Goal: Task Accomplishment & Management: Use online tool/utility

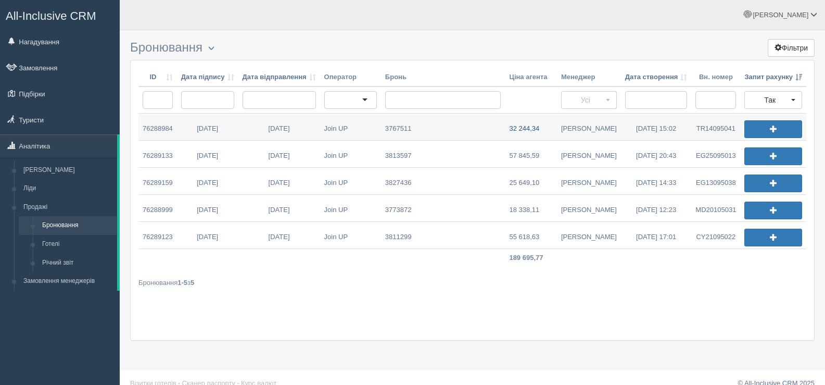
click at [531, 127] on link "32 244,34" at bounding box center [530, 127] width 51 height 27
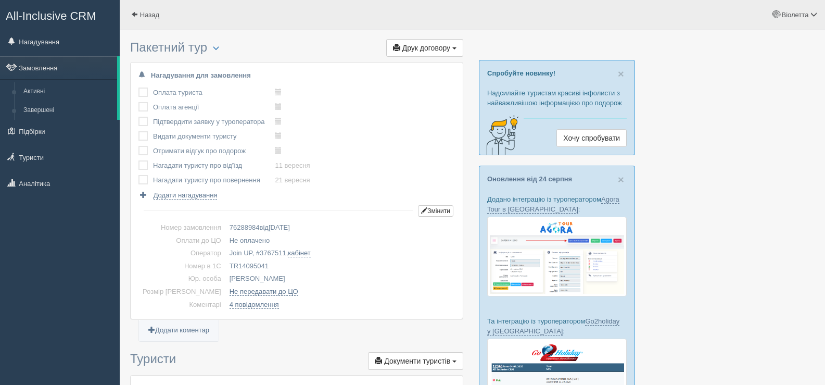
drag, startPoint x: 253, startPoint y: 262, endPoint x: 210, endPoint y: 266, distance: 43.4
click at [225, 266] on td "TR14095041" at bounding box center [340, 266] width 230 height 13
copy td "TR14095041"
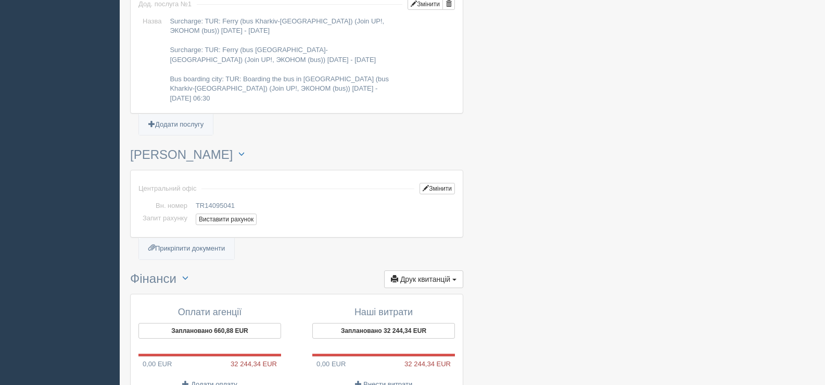
scroll to position [1041, 0]
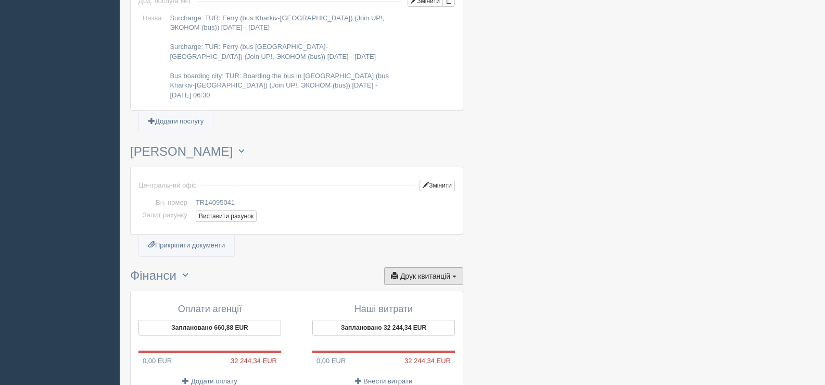
click at [454, 275] on span "button" at bounding box center [454, 276] width 4 height 2
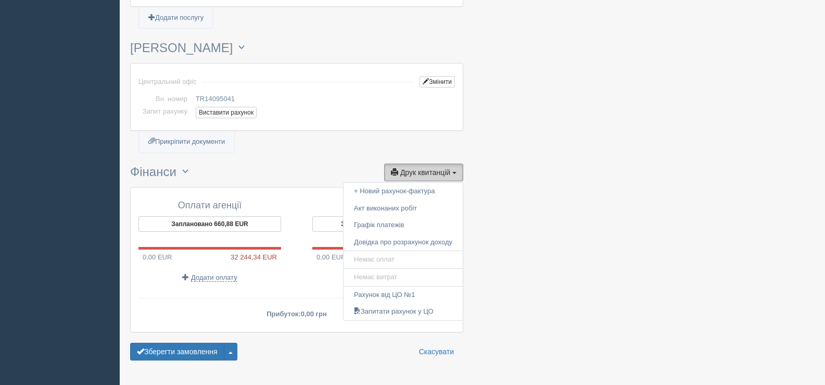
scroll to position [1145, 0]
click at [405, 303] on link "Запитати рахунок у ЦО" at bounding box center [403, 311] width 119 height 17
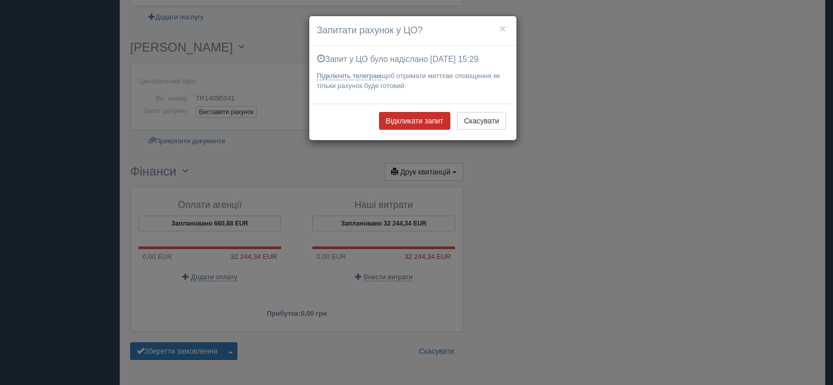
click at [412, 123] on button "Відкликати запит" at bounding box center [414, 121] width 71 height 18
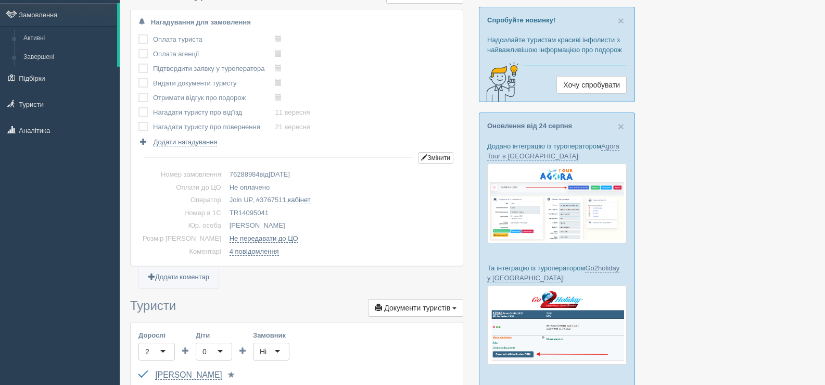
scroll to position [0, 0]
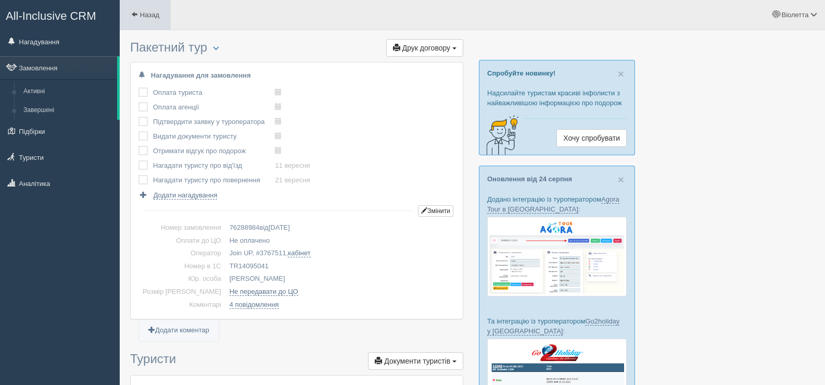
click at [135, 12] on span at bounding box center [134, 14] width 7 height 7
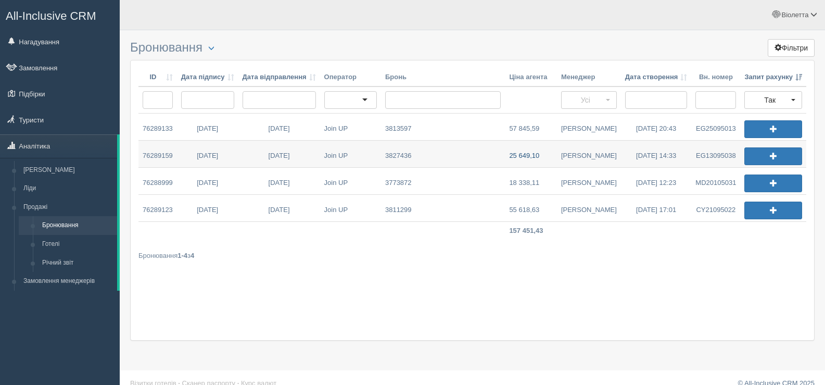
click at [535, 154] on link "25 649,10" at bounding box center [531, 154] width 52 height 27
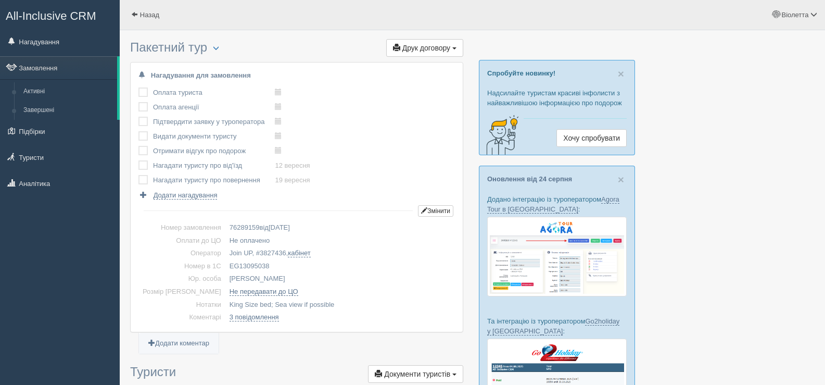
drag, startPoint x: 259, startPoint y: 263, endPoint x: 213, endPoint y: 265, distance: 45.3
click at [225, 265] on td "EG13095038" at bounding box center [340, 266] width 230 height 13
copy td "EG13095038"
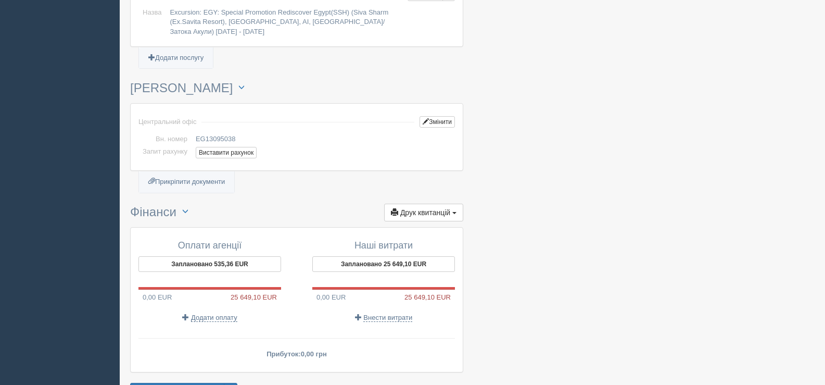
scroll to position [1128, 0]
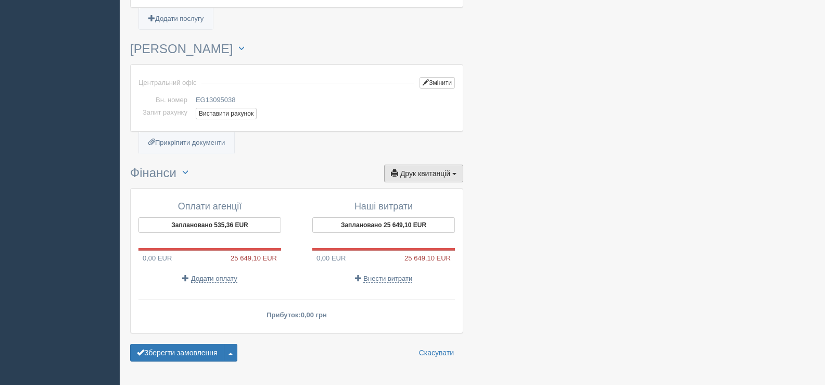
click at [450, 165] on button "Друк квитанцій Друк" at bounding box center [423, 174] width 79 height 18
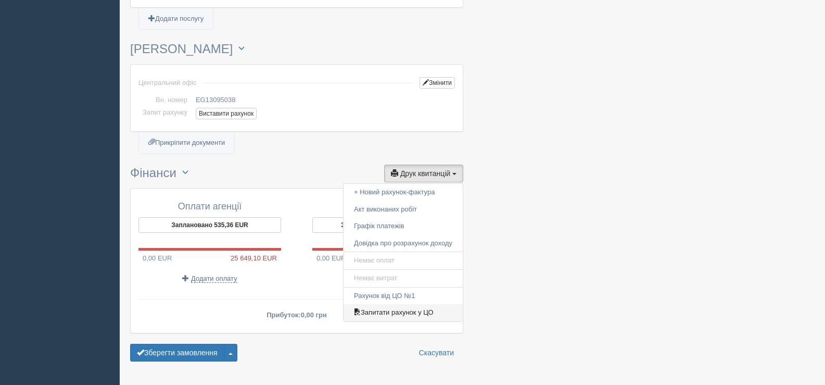
click at [400, 304] on link "Запитати рахунок у ЦО" at bounding box center [403, 312] width 119 height 17
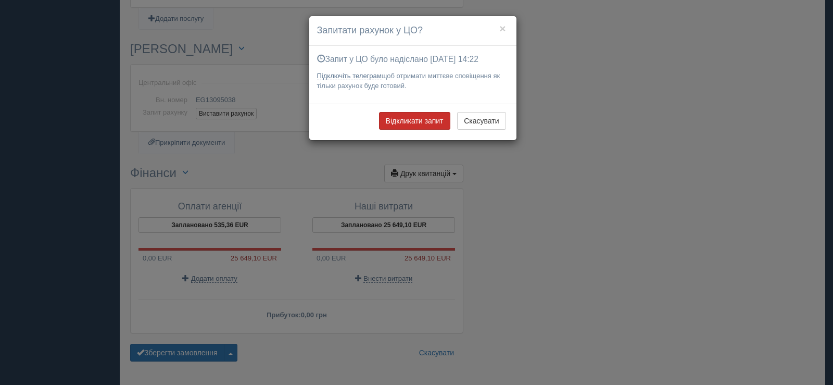
click at [419, 121] on button "Відкликати запит" at bounding box center [414, 121] width 71 height 18
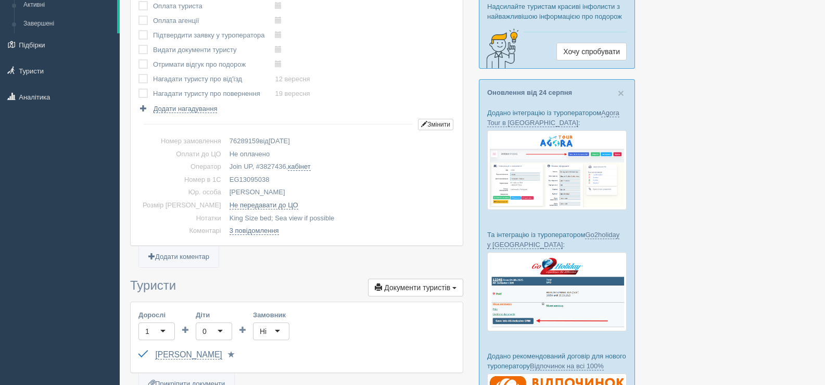
scroll to position [0, 0]
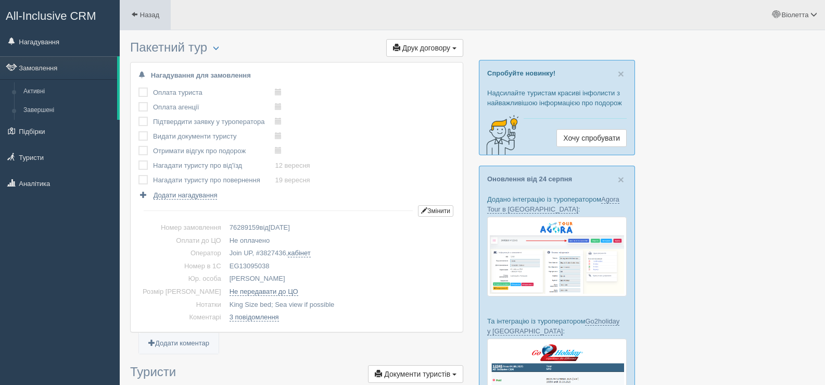
click at [136, 11] on span at bounding box center [134, 14] width 7 height 7
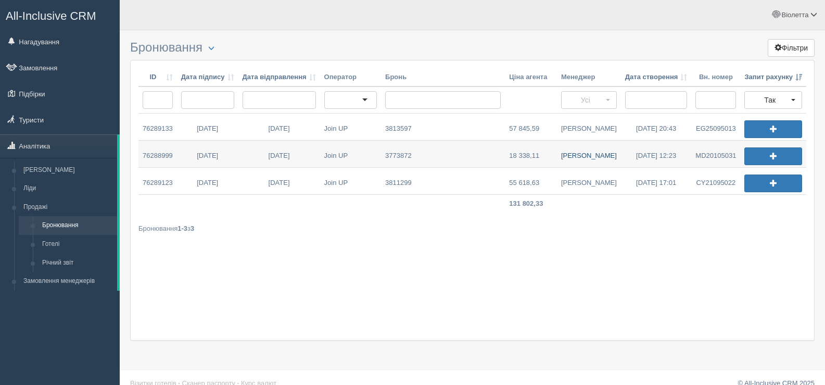
click at [575, 154] on link "Дмитро З." at bounding box center [589, 154] width 64 height 27
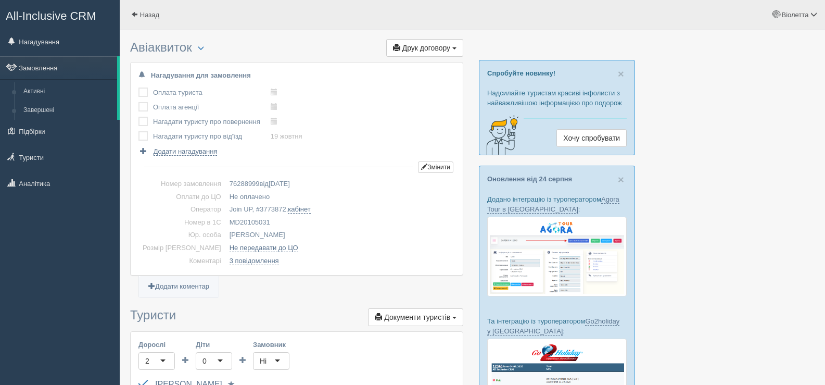
drag, startPoint x: 254, startPoint y: 219, endPoint x: 212, endPoint y: 221, distance: 41.2
click at [225, 221] on td "MD20105031" at bounding box center [340, 222] width 230 height 13
copy td "MD20105031"
click at [136, 14] on span at bounding box center [134, 14] width 7 height 7
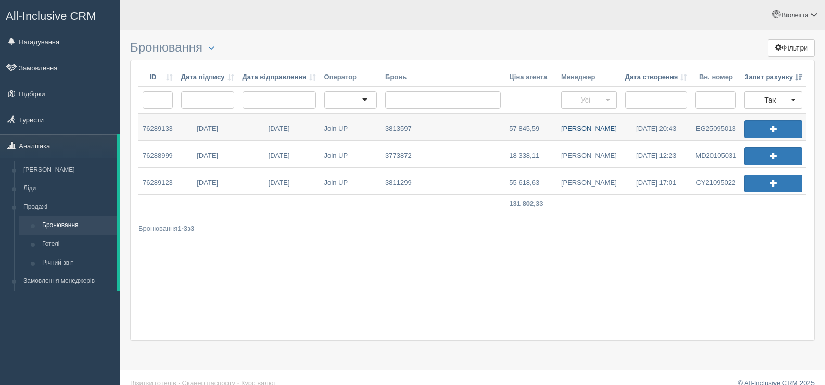
click at [577, 126] on link "[PERSON_NAME]" at bounding box center [589, 127] width 64 height 27
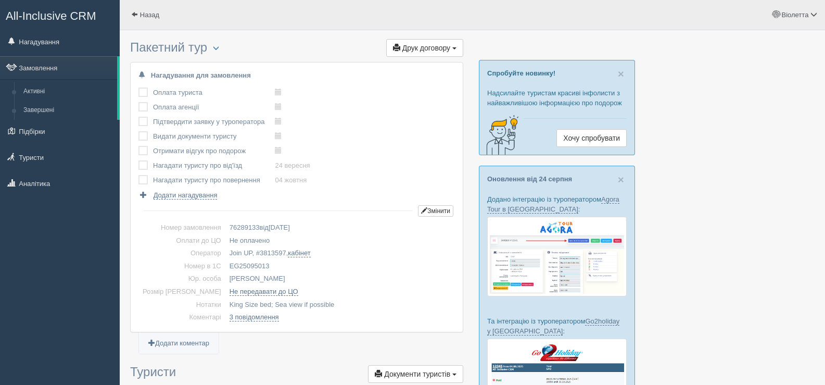
drag, startPoint x: 254, startPoint y: 263, endPoint x: 209, endPoint y: 263, distance: 44.8
click at [225, 263] on td "EG25095013" at bounding box center [340, 266] width 230 height 13
copy td "EG25095013"
click at [135, 11] on span at bounding box center [134, 14] width 7 height 7
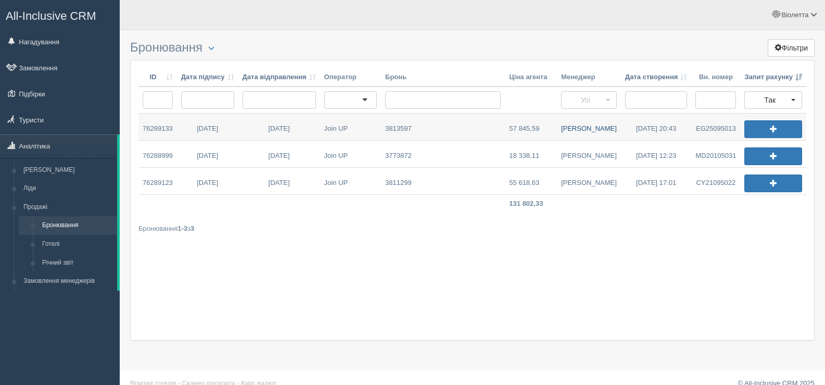
click at [584, 127] on link "Дмитро М." at bounding box center [589, 127] width 64 height 27
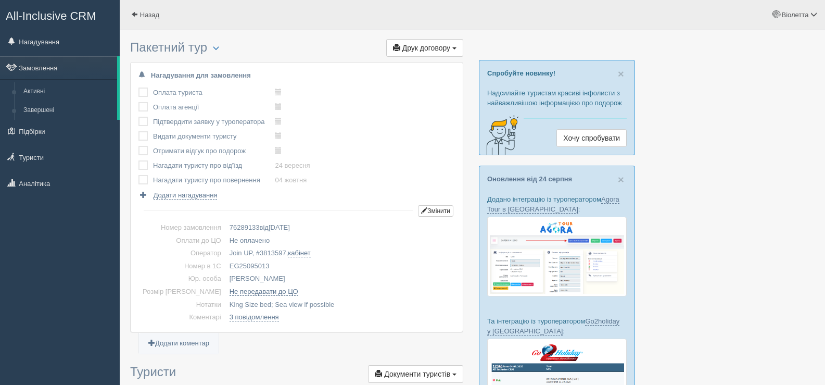
drag, startPoint x: 252, startPoint y: 265, endPoint x: 206, endPoint y: 268, distance: 45.9
click at [206, 268] on tr "Номер в 1С EG25095013" at bounding box center [296, 266] width 317 height 13
copy tr "Номер в 1С EG25095013"
click at [136, 9] on link "Назад" at bounding box center [145, 15] width 51 height 30
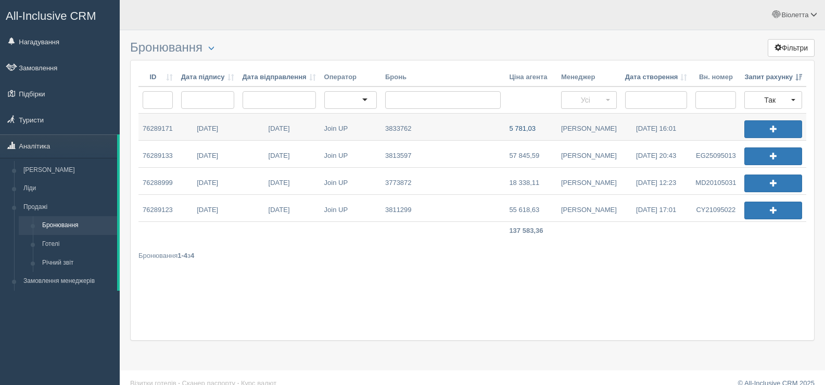
click at [524, 128] on link "5 781,03" at bounding box center [530, 127] width 51 height 27
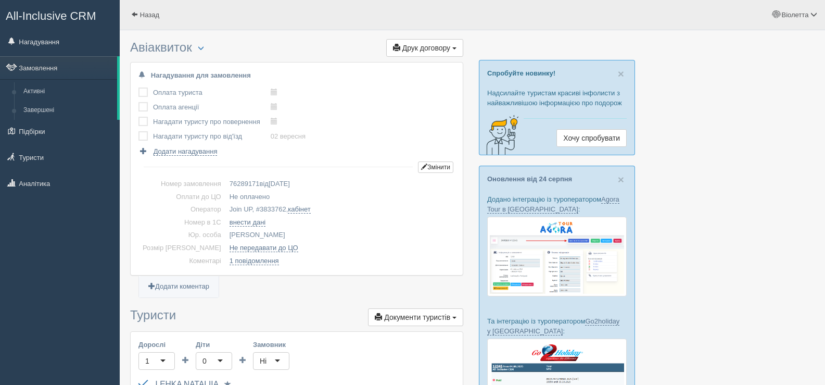
click at [269, 208] on td "Join UP, # 3833762 , кабінет" at bounding box center [340, 209] width 230 height 13
copy span "3833762"
click at [135, 15] on span at bounding box center [134, 14] width 7 height 7
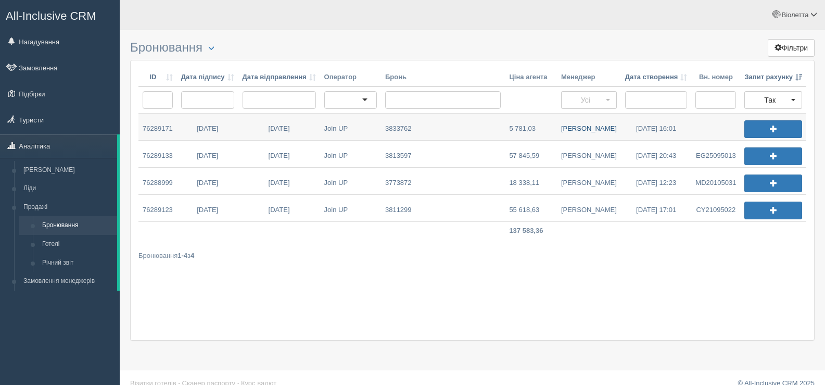
click at [580, 128] on link "[PERSON_NAME]" at bounding box center [589, 127] width 64 height 27
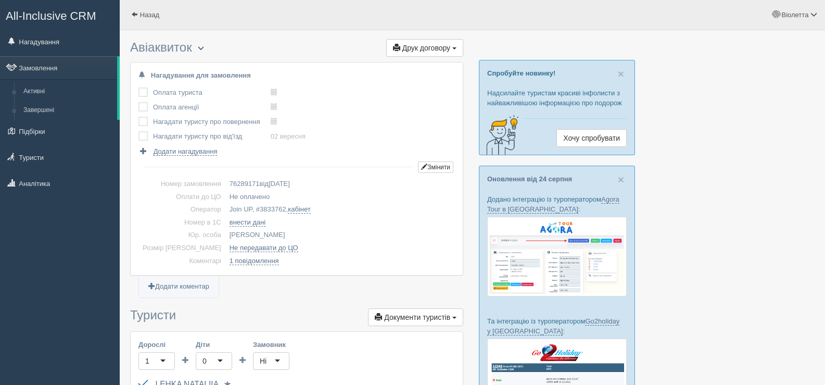
click at [201, 47] on span "button" at bounding box center [201, 48] width 6 height 6
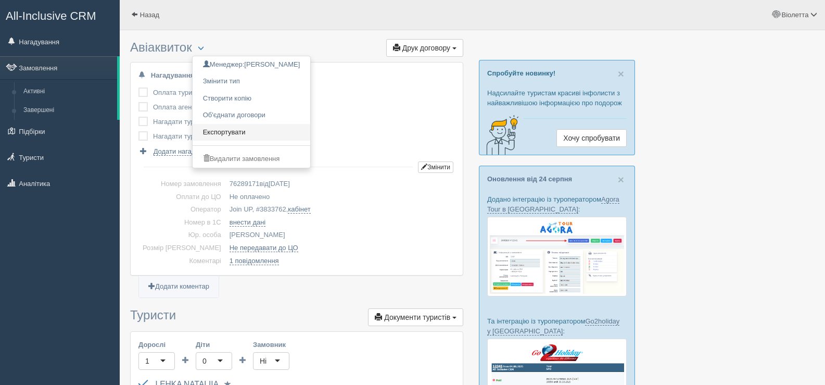
click at [243, 131] on link "Експортувати" at bounding box center [252, 132] width 118 height 17
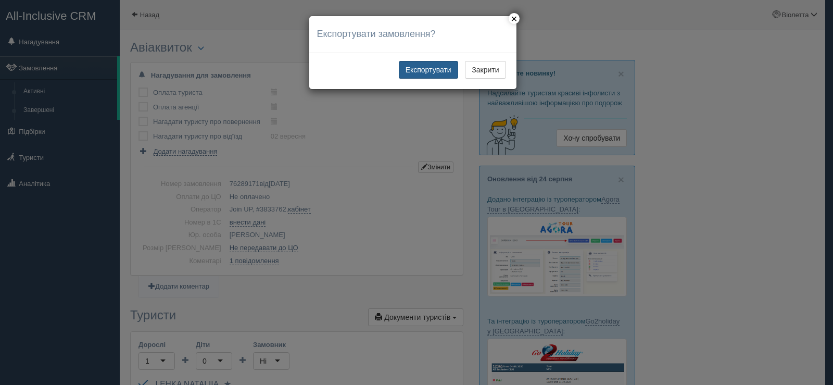
click at [418, 68] on button "Експортувати" at bounding box center [428, 70] width 59 height 18
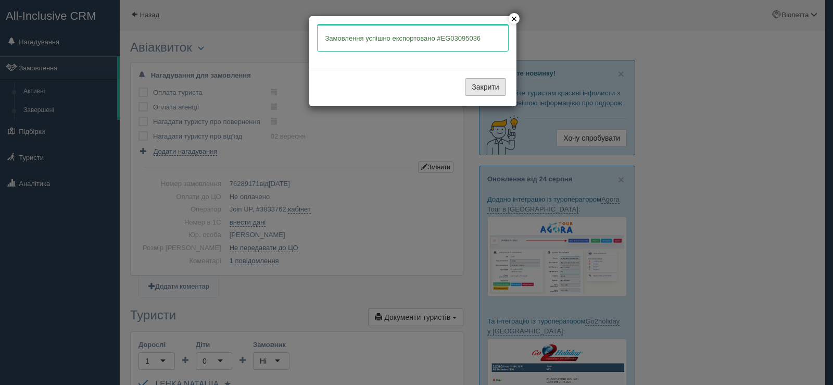
click at [467, 88] on button "Закрити" at bounding box center [485, 87] width 41 height 18
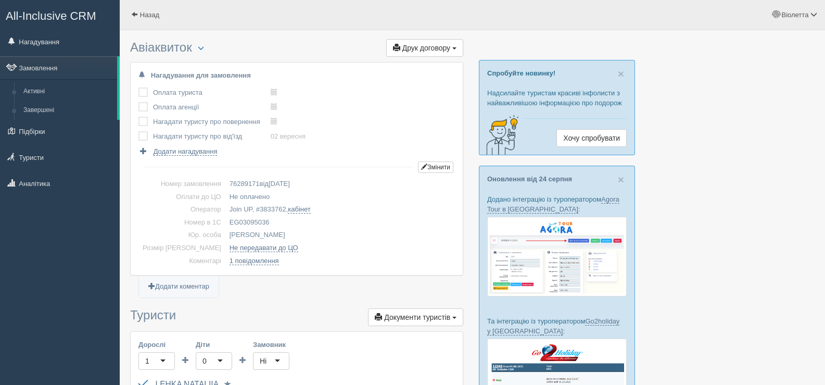
drag, startPoint x: 249, startPoint y: 220, endPoint x: 208, endPoint y: 221, distance: 41.1
click at [225, 221] on td "EG03095036" at bounding box center [340, 222] width 230 height 13
copy td "EG03095036"
click at [132, 15] on span at bounding box center [134, 14] width 7 height 7
